Goal: Task Accomplishment & Management: Manage account settings

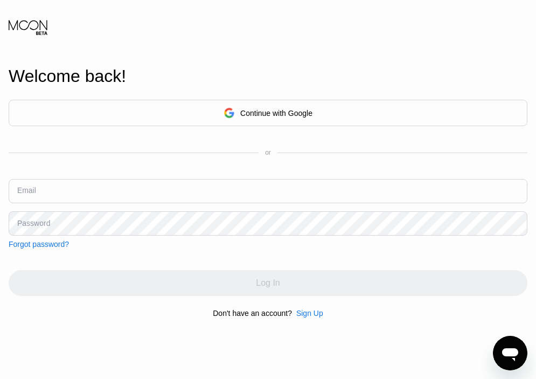
click at [233, 195] on input "text" at bounding box center [268, 191] width 519 height 24
paste input "[EMAIL_ADDRESS][DOMAIN_NAME]"
type input "[EMAIL_ADDRESS][DOMAIN_NAME]"
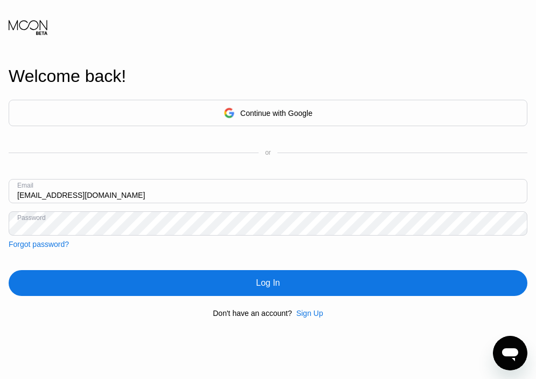
click at [274, 271] on div "Log In" at bounding box center [268, 283] width 519 height 26
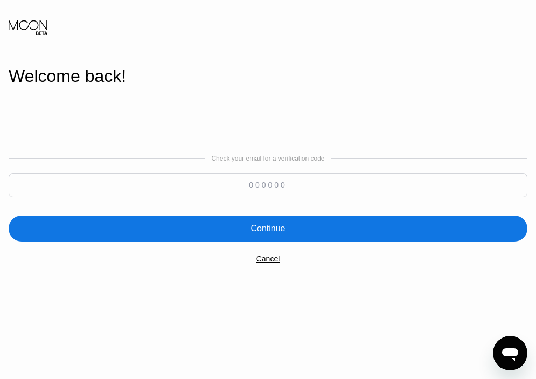
click at [278, 171] on div "Check your email for a verification code" at bounding box center [268, 179] width 519 height 48
click at [279, 188] on input at bounding box center [268, 185] width 519 height 24
paste input "456208"
type input "456208"
click at [293, 229] on div "Continue" at bounding box center [268, 229] width 519 height 26
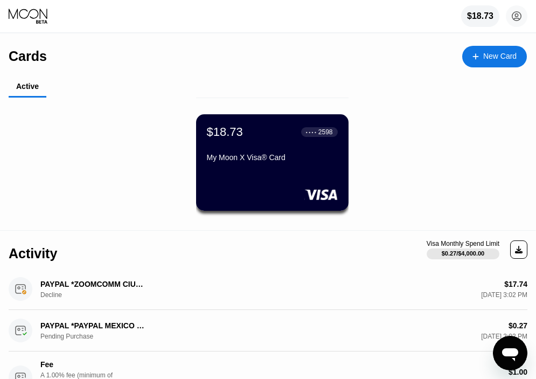
click at [277, 144] on div "$18.73 ● ● ● ● 2598 My Moon X Visa® Card" at bounding box center [272, 145] width 131 height 41
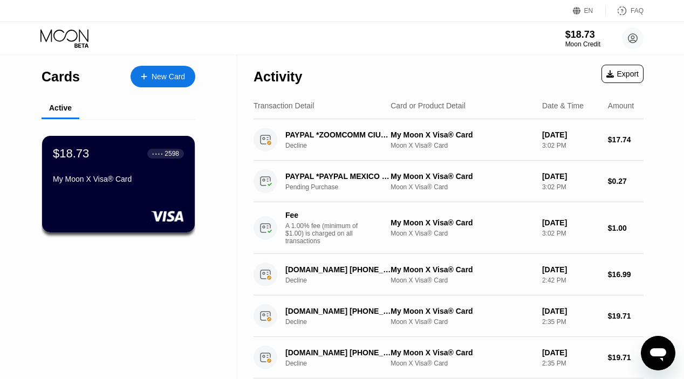
click at [536, 14] on div "FAQ" at bounding box center [636, 11] width 13 height 8
click at [164, 75] on div "New Card" at bounding box center [167, 76] width 33 height 9
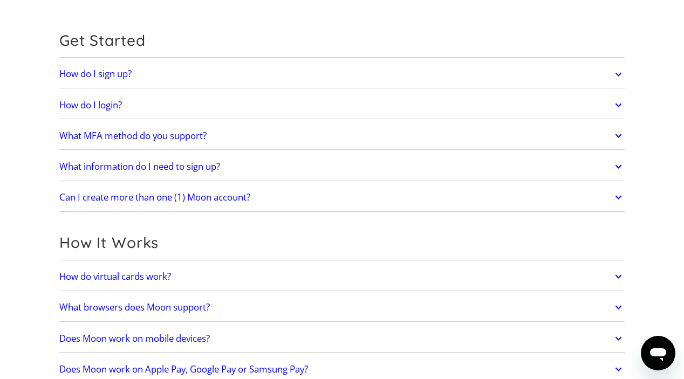
click at [384, 131] on link "What MFA method do you support?" at bounding box center [341, 136] width 565 height 23
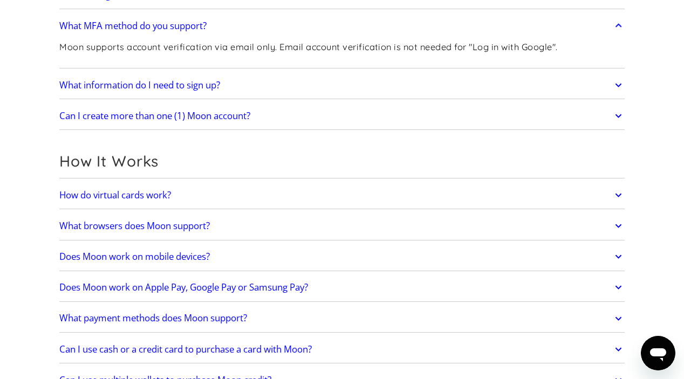
scroll to position [209, 0]
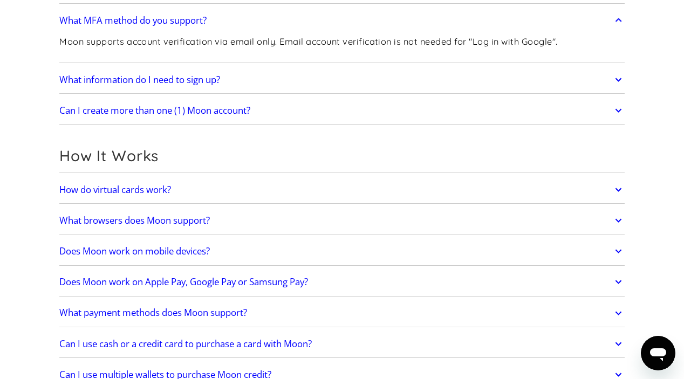
click at [388, 111] on link "Can I create more than one (1) Moon account?" at bounding box center [341, 110] width 565 height 23
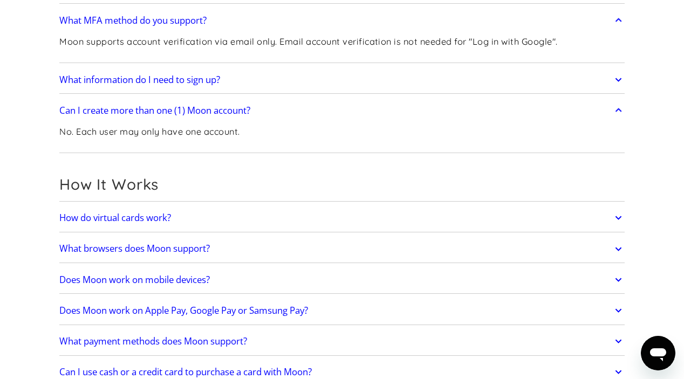
click at [388, 111] on link "Can I create more than one (1) Moon account?" at bounding box center [341, 110] width 565 height 23
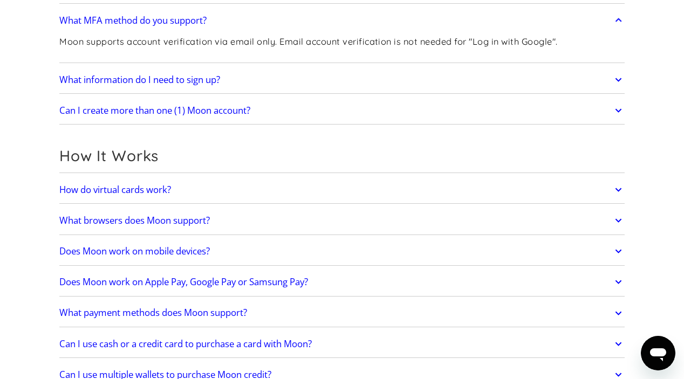
click at [388, 111] on link "Can I create more than one (1) Moon account?" at bounding box center [341, 110] width 565 height 23
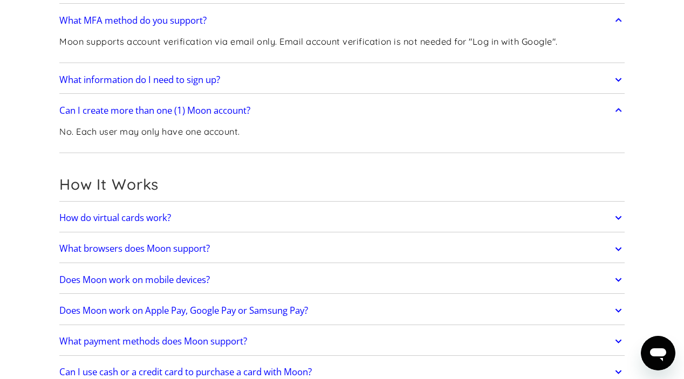
click at [388, 111] on link "Can I create more than one (1) Moon account?" at bounding box center [341, 110] width 565 height 23
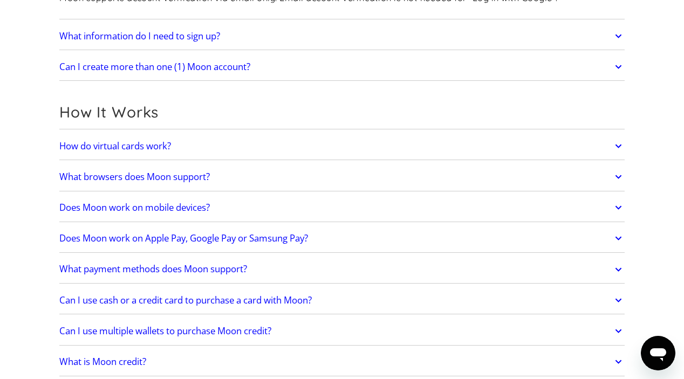
scroll to position [254, 0]
click at [377, 167] on link "What browsers does Moon support?" at bounding box center [341, 175] width 565 height 23
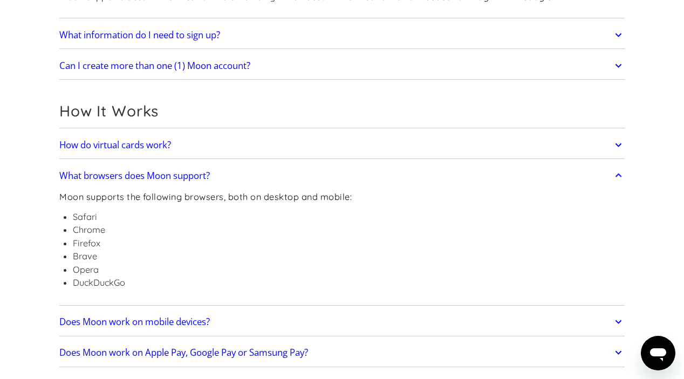
click at [375, 162] on div "What browsers does Moon support? Moon supports the following browsers, both on …" at bounding box center [341, 233] width 565 height 143
click at [376, 172] on link "What browsers does Moon support?" at bounding box center [341, 175] width 565 height 23
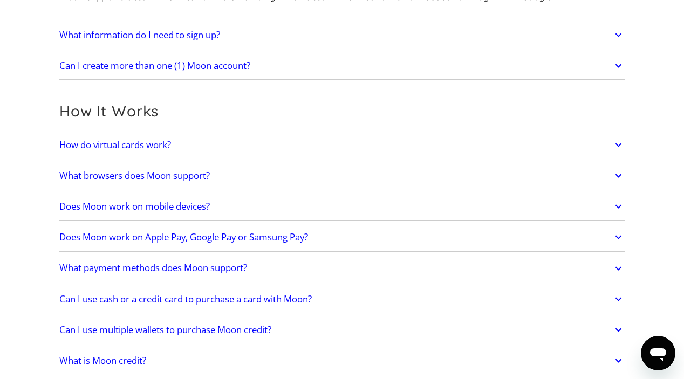
click at [342, 217] on link "Does Moon work on mobile devices?" at bounding box center [341, 206] width 565 height 23
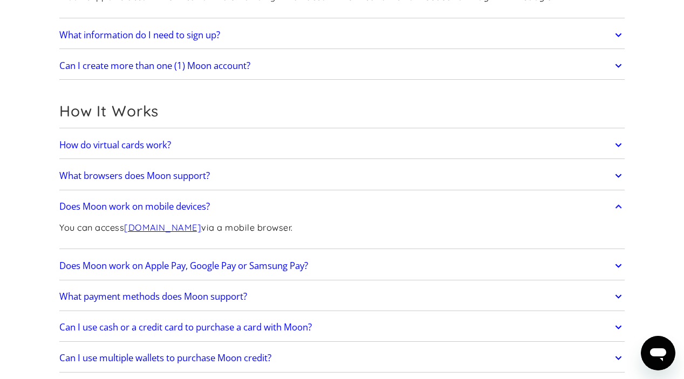
click at [342, 210] on link "Does Moon work on mobile devices?" at bounding box center [341, 206] width 565 height 23
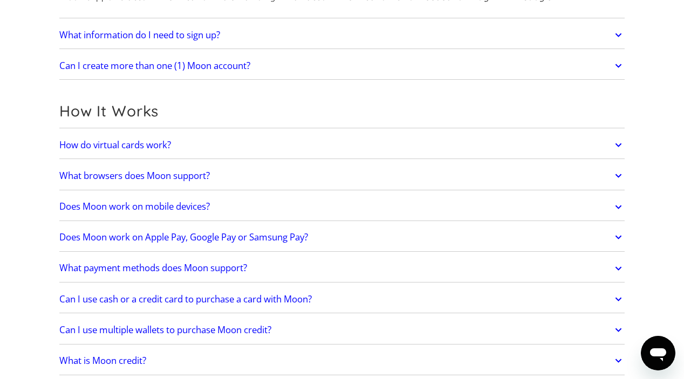
click at [343, 237] on link "Does Moon work on Apple Pay, Google Pay or Samsung Pay?" at bounding box center [341, 237] width 565 height 23
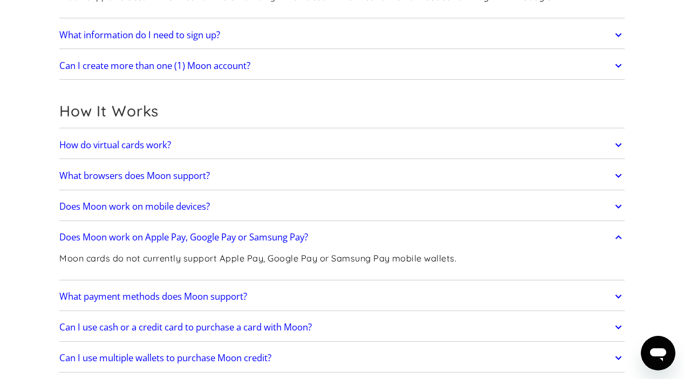
click at [343, 234] on link "Does Moon work on Apple Pay, Google Pay or Samsung Pay?" at bounding box center [341, 237] width 565 height 23
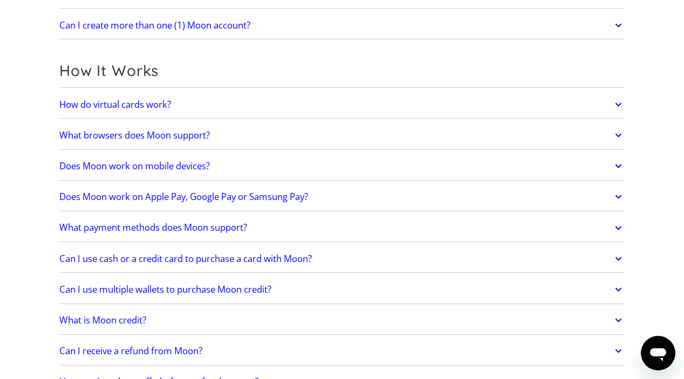
scroll to position [347, 0]
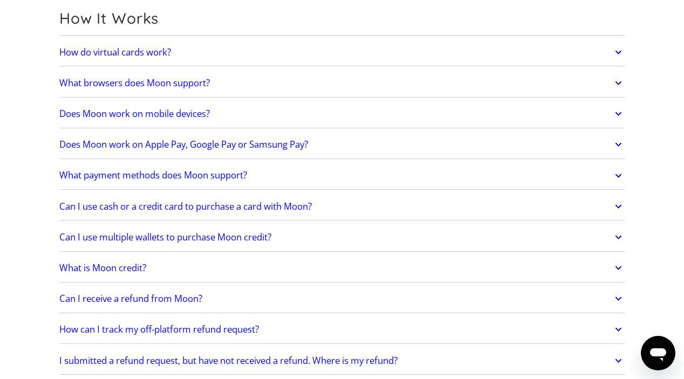
click at [295, 229] on link "Can I use multiple wallets to purchase Moon credit?" at bounding box center [341, 237] width 565 height 23
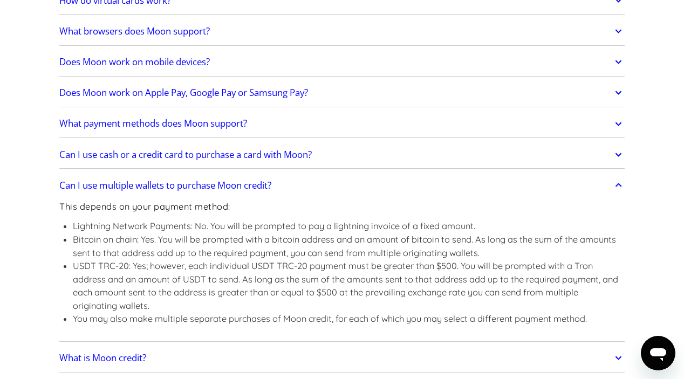
scroll to position [399, 0]
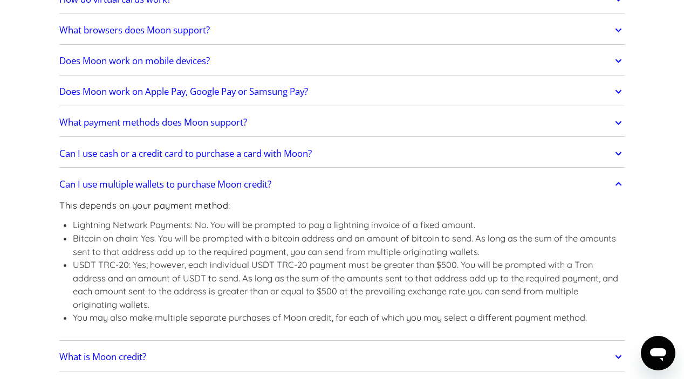
click at [308, 192] on link "Can I use multiple wallets to purchase Moon credit?" at bounding box center [341, 184] width 565 height 23
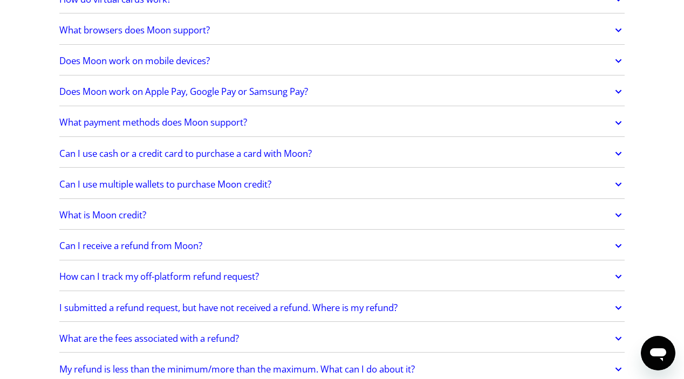
click at [288, 214] on link "What is Moon credit?" at bounding box center [341, 215] width 565 height 23
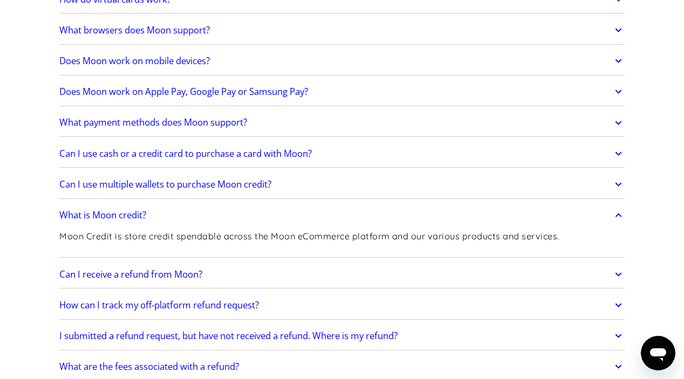
click at [288, 213] on link "What is Moon credit?" at bounding box center [341, 215] width 565 height 23
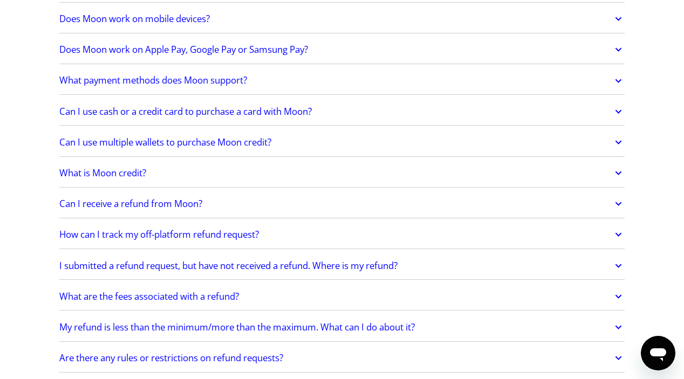
scroll to position [443, 0]
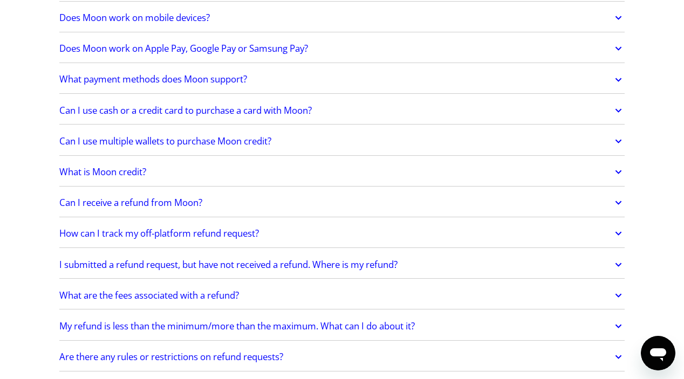
click at [271, 232] on link "How can I track my off-platform refund request?" at bounding box center [341, 234] width 565 height 23
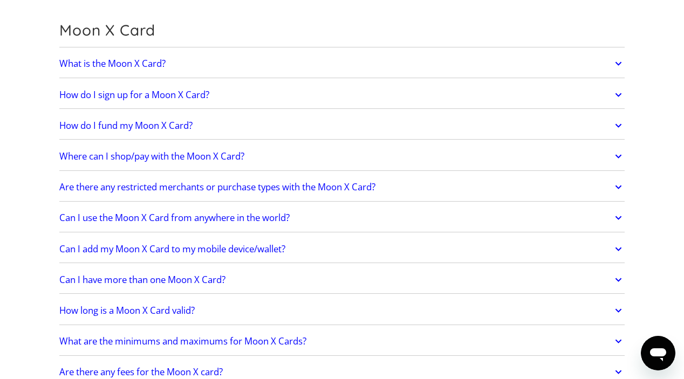
scroll to position [902, 0]
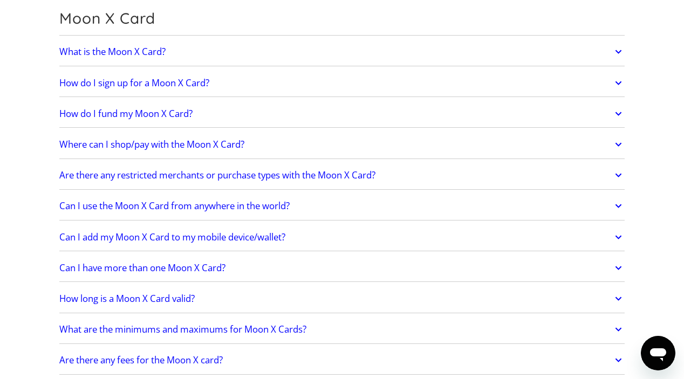
click at [325, 198] on link "Can I use the Moon X Card from anywhere in the world?" at bounding box center [341, 206] width 565 height 23
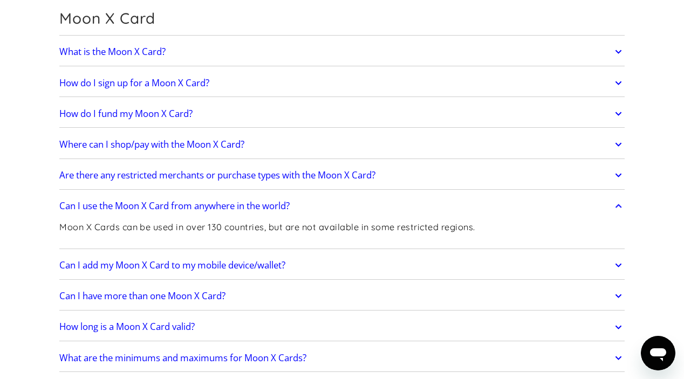
click at [325, 199] on link "Can I use the Moon X Card from anywhere in the world?" at bounding box center [341, 206] width 565 height 23
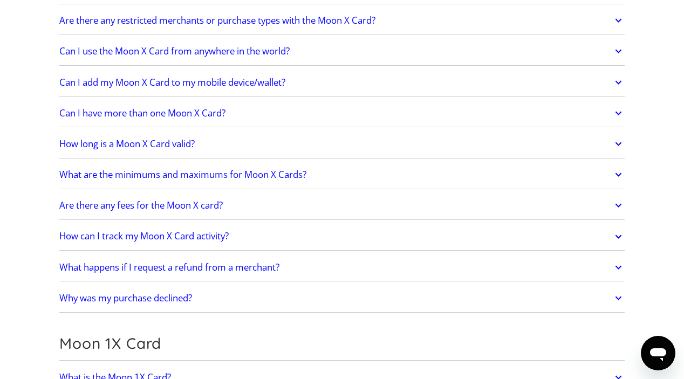
scroll to position [1058, 0]
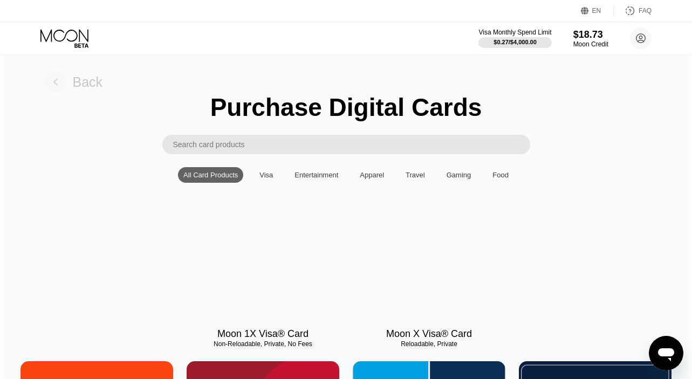
click at [80, 84] on div "Back" at bounding box center [88, 82] width 30 height 16
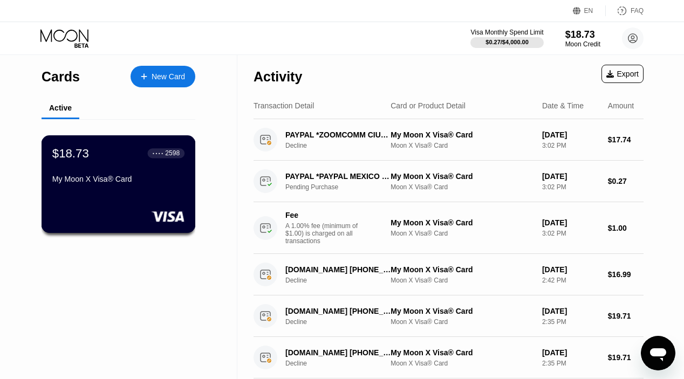
click at [152, 197] on div "$18.73 ● ● ● ● 2598 My Moon X Visa® Card" at bounding box center [119, 184] width 154 height 98
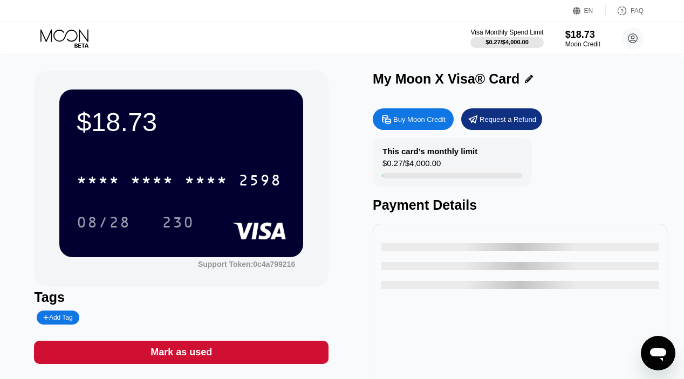
click at [244, 357] on div "Mark as used" at bounding box center [181, 352] width 294 height 23
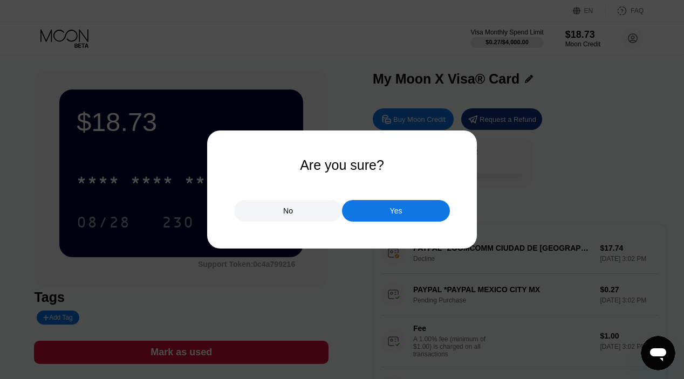
click at [390, 214] on div "Yes" at bounding box center [396, 211] width 12 height 10
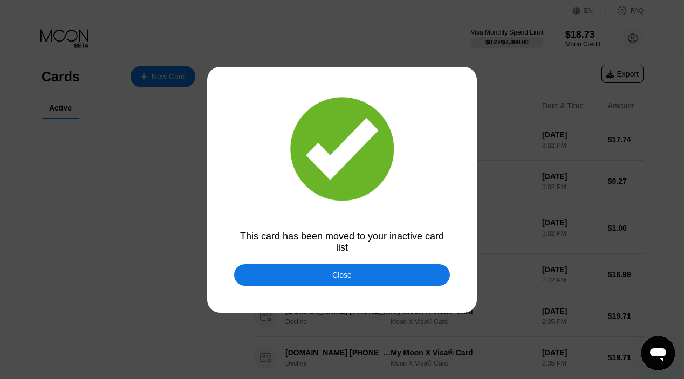
click at [339, 286] on div at bounding box center [342, 189] width 684 height 379
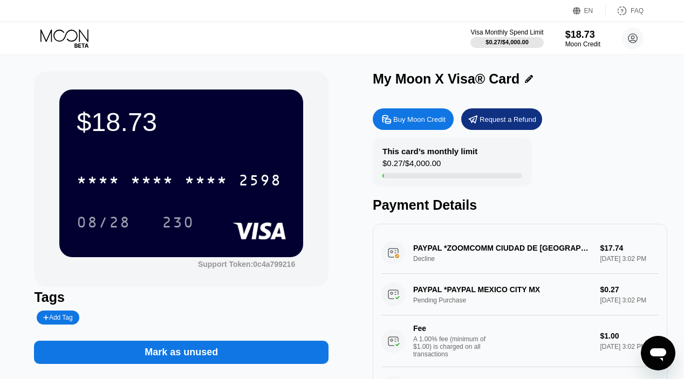
scroll to position [27, 0]
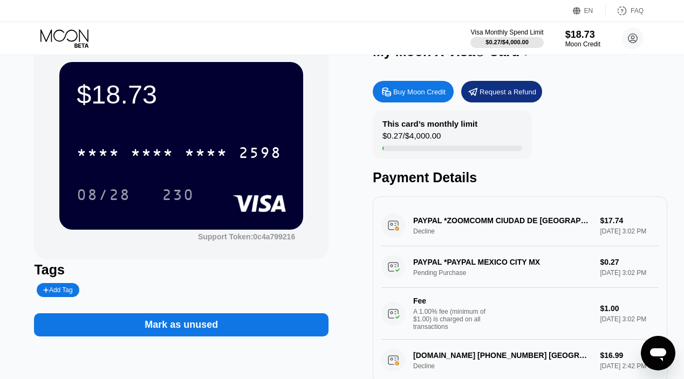
click at [219, 323] on div "Mark as unused" at bounding box center [181, 324] width 294 height 23
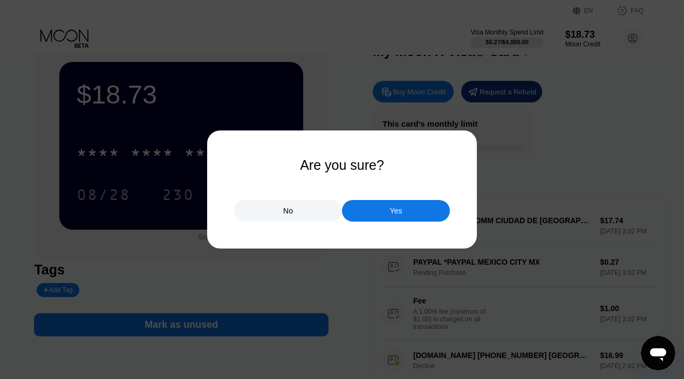
click at [284, 206] on div "No" at bounding box center [288, 211] width 10 height 10
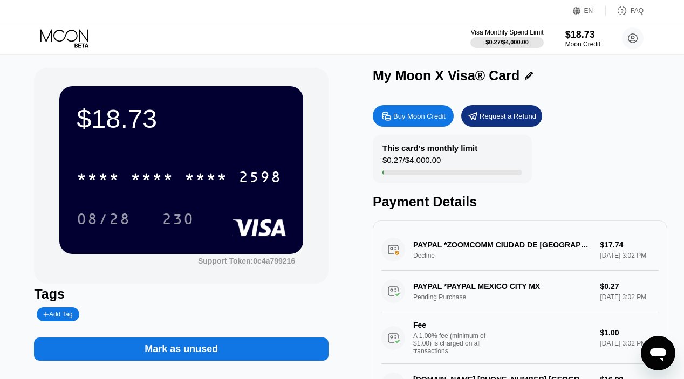
scroll to position [0, 0]
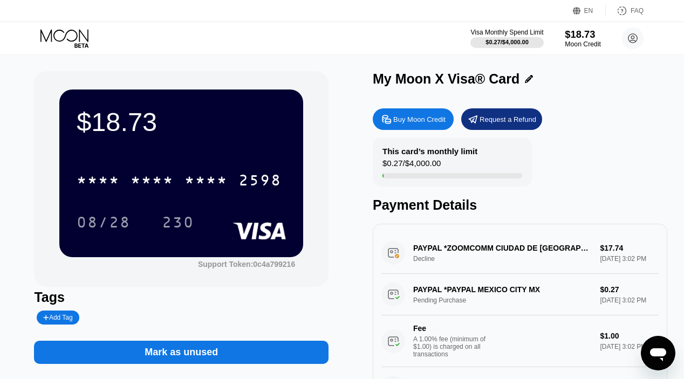
click at [575, 33] on div "$18.73" at bounding box center [582, 34] width 36 height 11
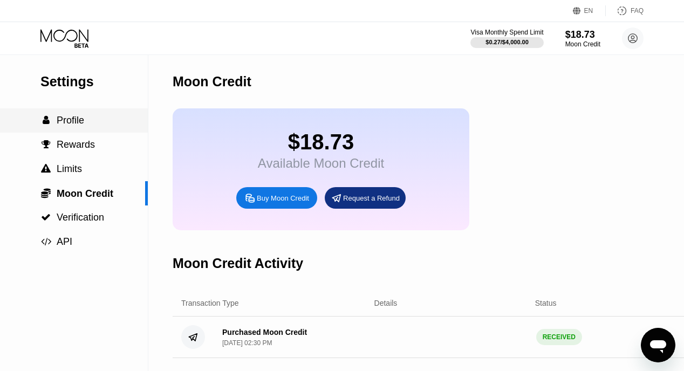
click at [85, 121] on div " Profile" at bounding box center [74, 120] width 148 height 11
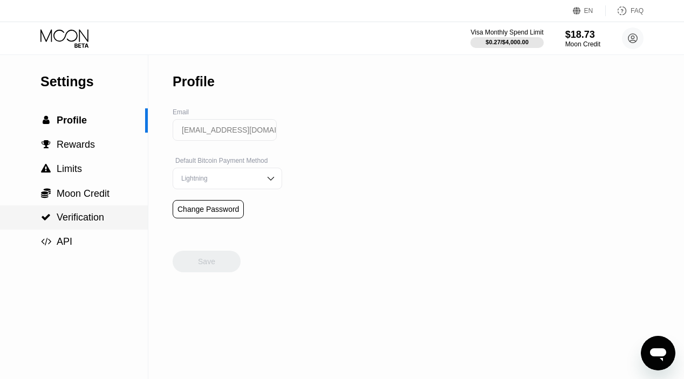
click at [82, 223] on span "Verification" at bounding box center [80, 217] width 47 height 11
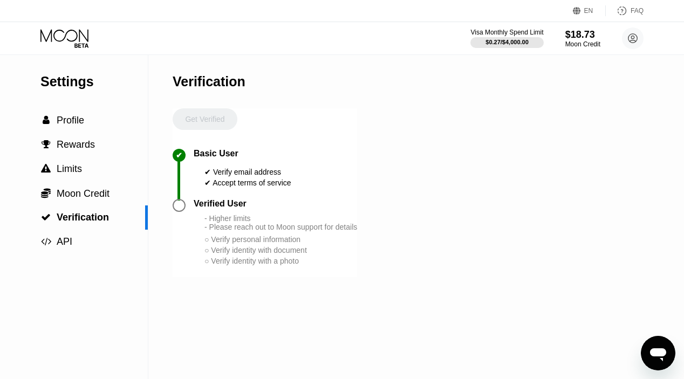
click at [183, 205] on div at bounding box center [179, 205] width 13 height 13
drag, startPoint x: 302, startPoint y: 227, endPoint x: 280, endPoint y: 225, distance: 22.7
click at [302, 227] on div "- Higher limits - Please reach out to Moon support for details" at bounding box center [280, 222] width 153 height 17
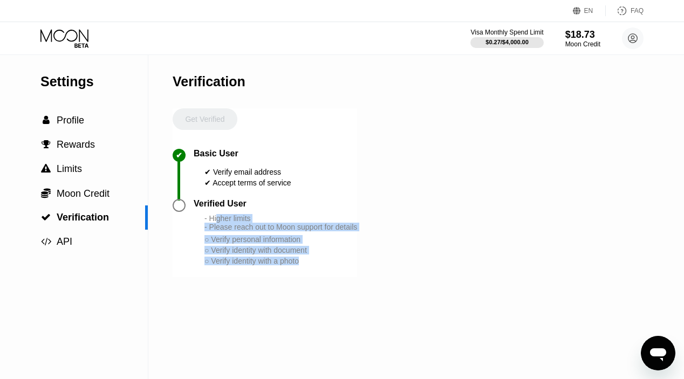
drag, startPoint x: 258, startPoint y: 249, endPoint x: 299, endPoint y: 268, distance: 45.3
click at [299, 266] on div "- Higher limits - Please reach out to Moon support for details ○ Verify persona…" at bounding box center [280, 240] width 153 height 52
click at [341, 272] on div "Verified User - Higher limits - Please reach out to Moon support for details ○ …" at bounding box center [265, 238] width 184 height 78
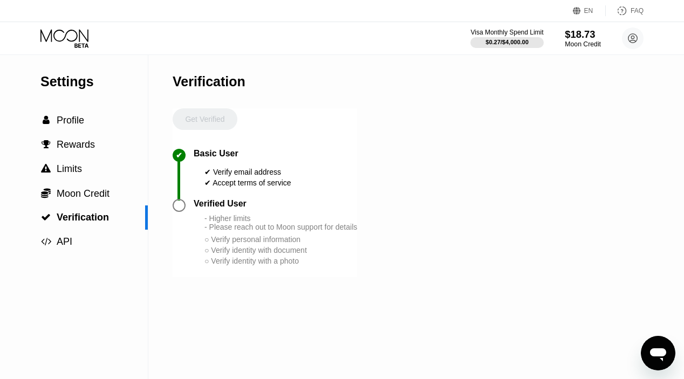
click at [573, 37] on div "$18.73" at bounding box center [582, 34] width 36 height 11
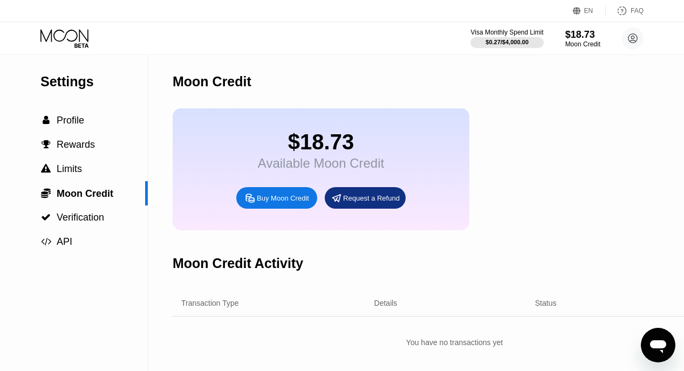
click at [88, 42] on icon at bounding box center [65, 38] width 50 height 19
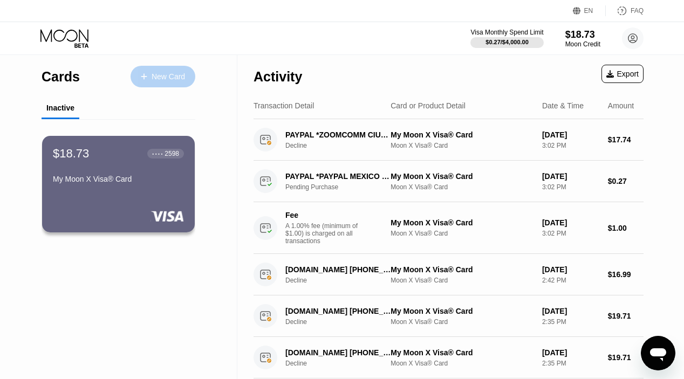
click at [168, 73] on div "New Card" at bounding box center [167, 76] width 33 height 9
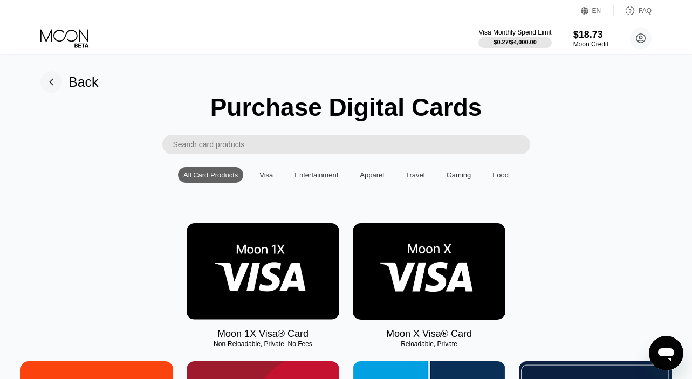
click at [440, 250] on img at bounding box center [429, 271] width 153 height 96
